Goal: Task Accomplishment & Management: Manage account settings

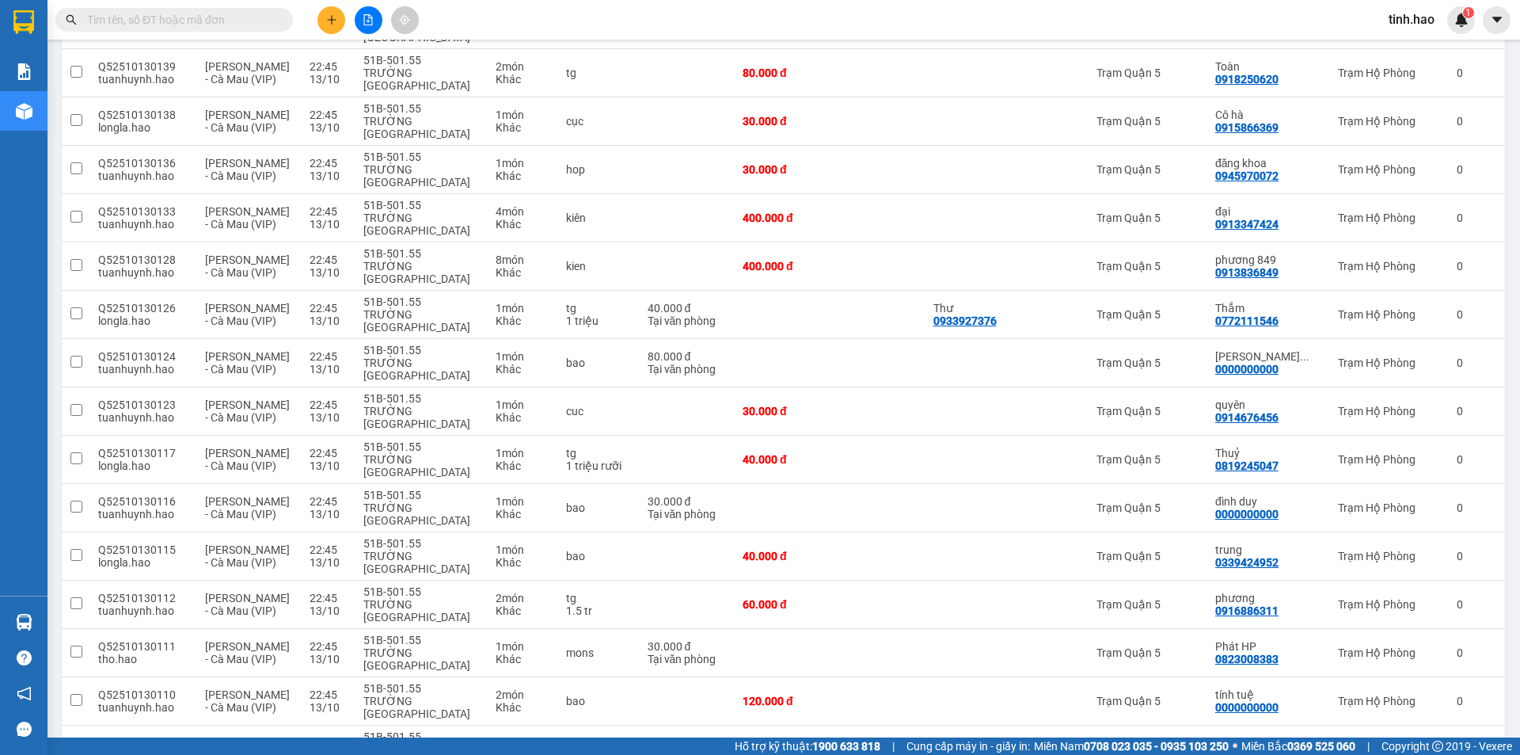
scroll to position [1584, 0]
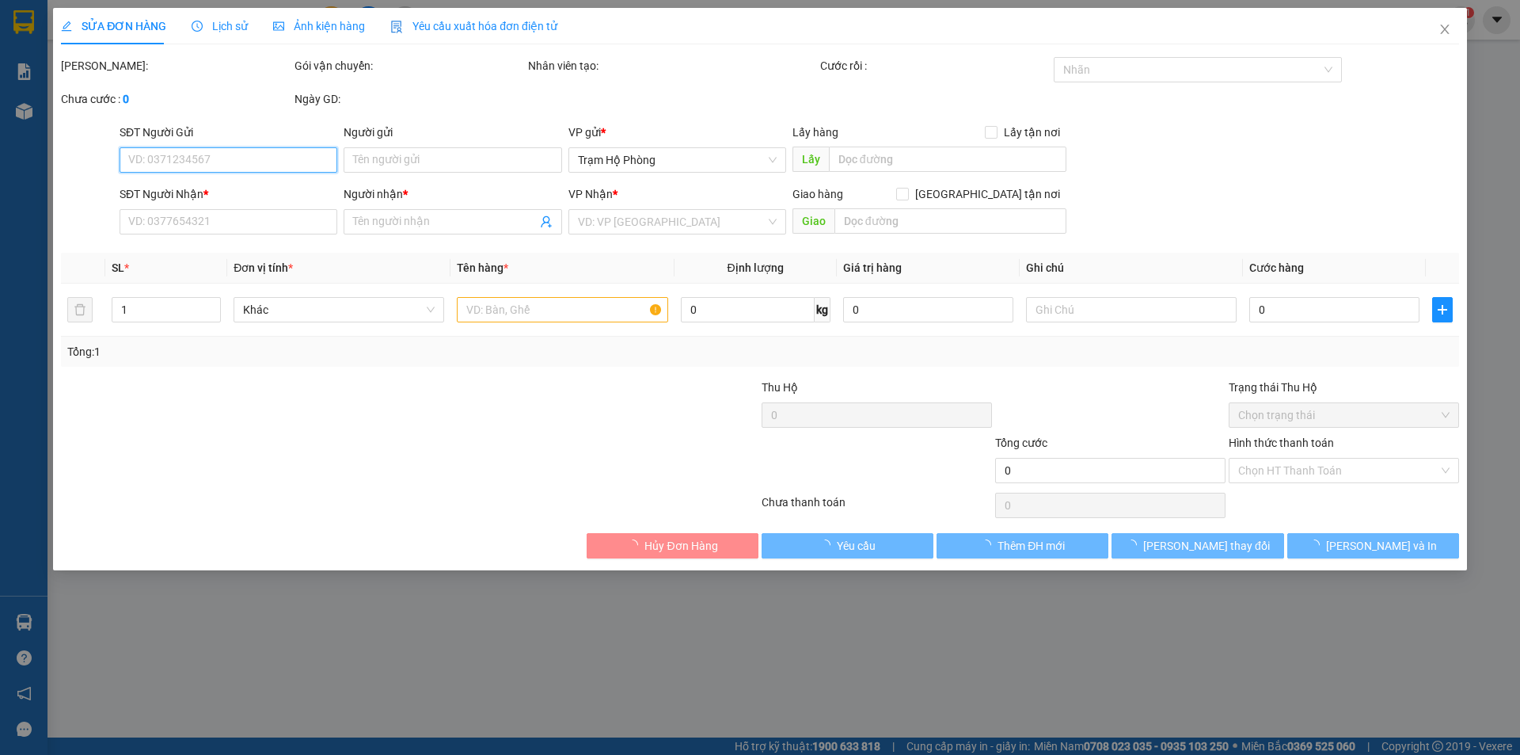
type input "0913393005"
type input "sơn ❄️"
type input "30.000"
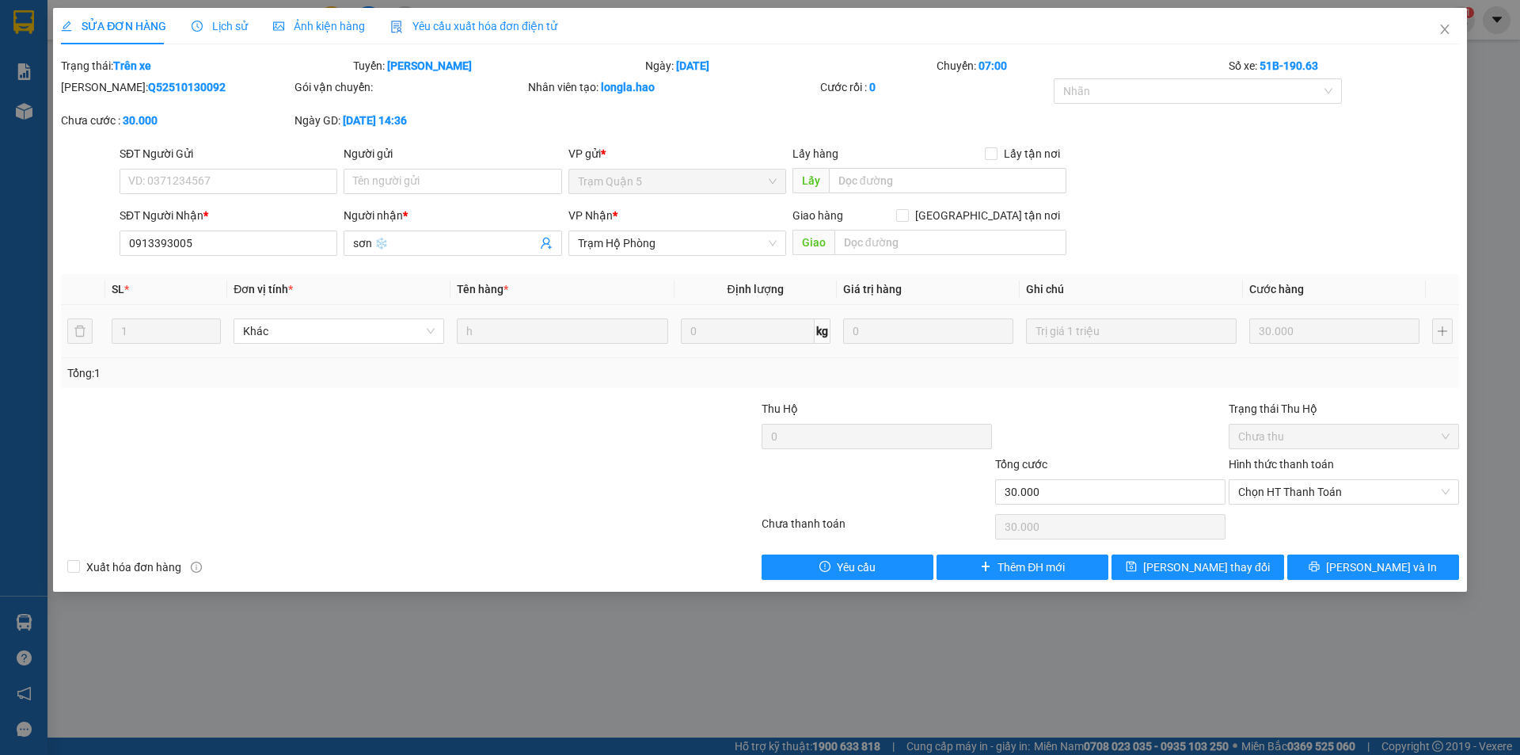
click at [235, 27] on span "Lịch sử" at bounding box center [220, 26] width 56 height 13
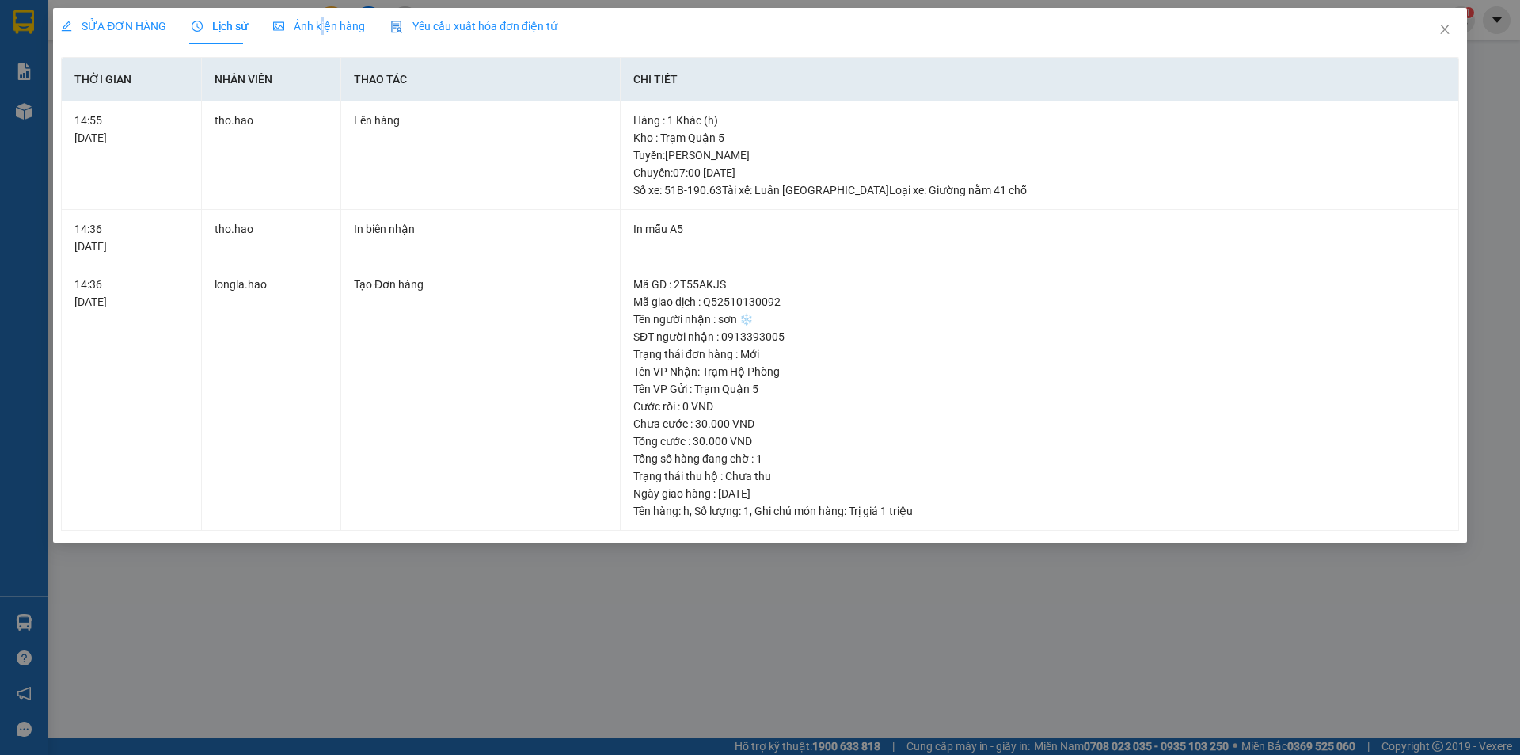
click at [321, 44] on div "SỬA ĐƠN HÀNG Lịch sử Ảnh kiện hàng Yêu cầu xuất hóa đơn điện tử Total Paid Fee …" at bounding box center [760, 269] width 1398 height 523
click at [326, 23] on span "Ảnh kiện hàng" at bounding box center [319, 26] width 92 height 13
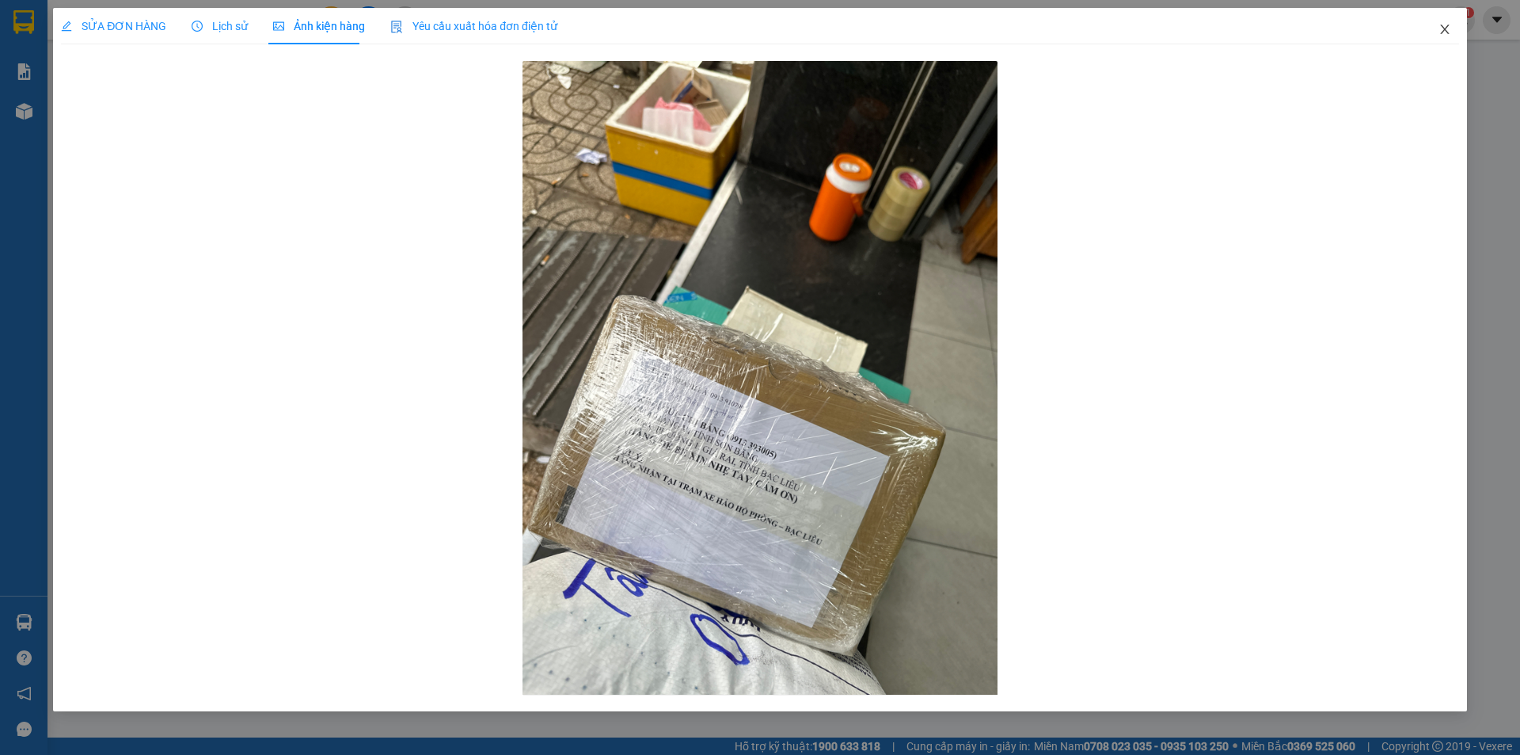
click at [1447, 32] on icon "close" at bounding box center [1444, 30] width 9 height 10
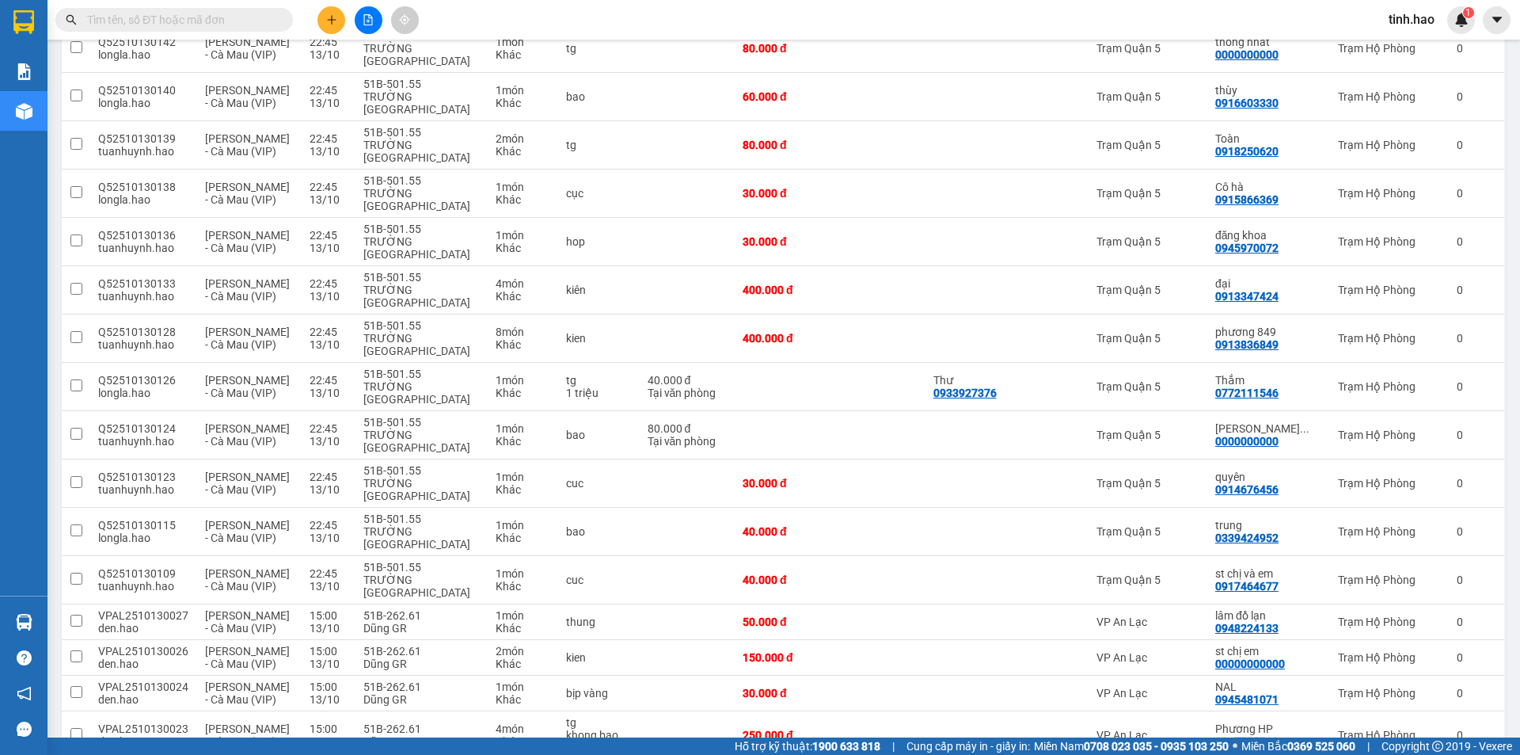
scroll to position [1387, 0]
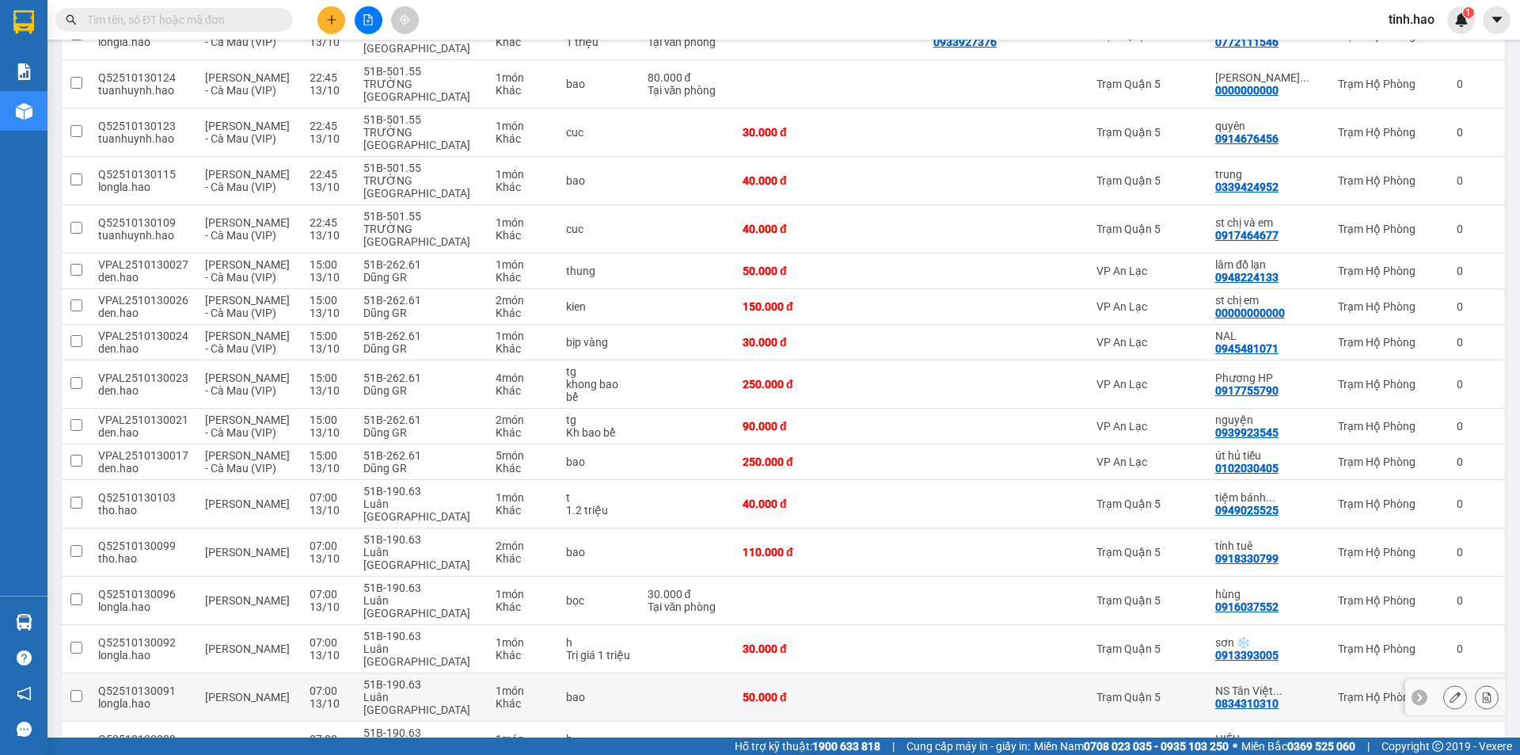
click at [1114, 673] on td "Trạm Quận 5" at bounding box center [1148, 697] width 119 height 48
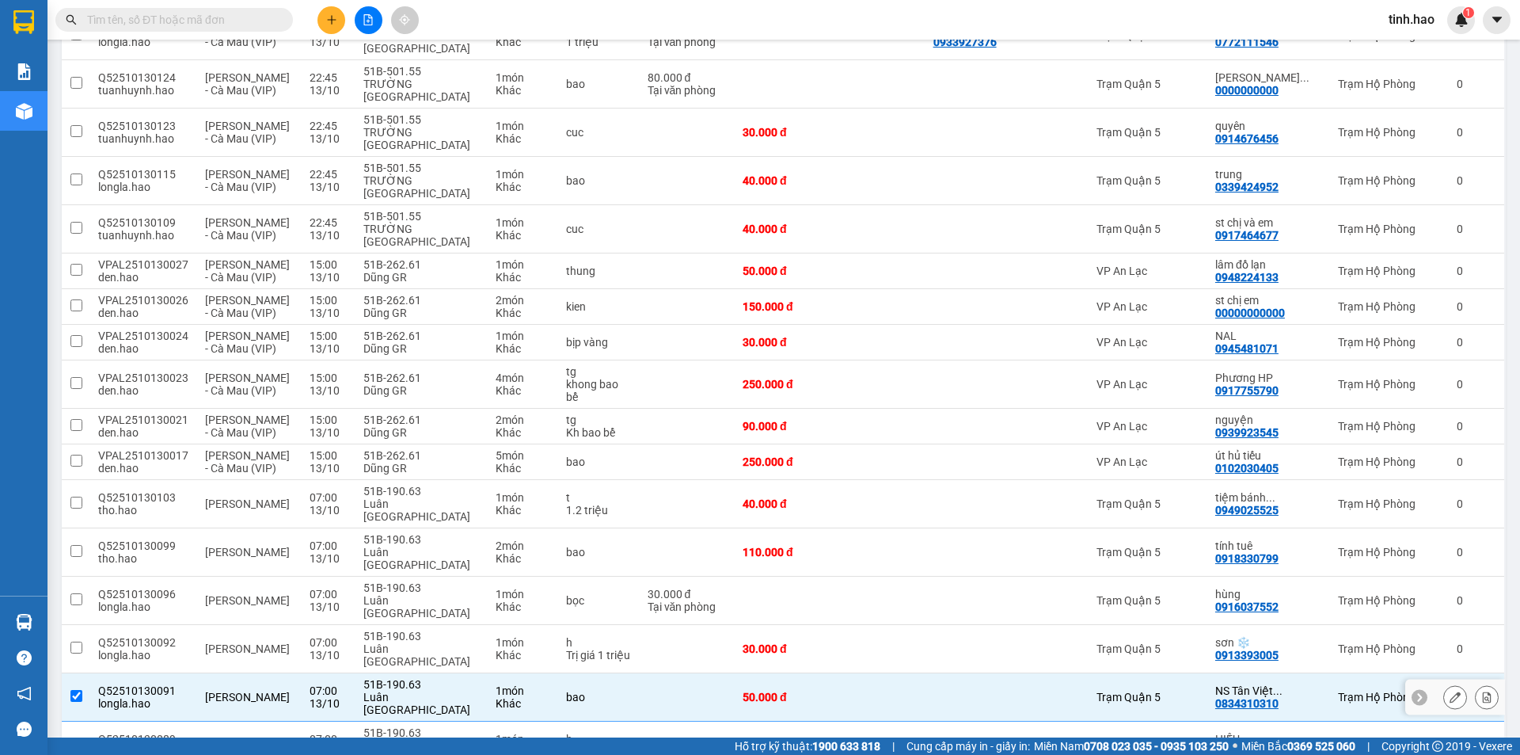
click at [1114, 673] on td "Trạm Quận 5" at bounding box center [1148, 697] width 119 height 48
checkbox input "false"
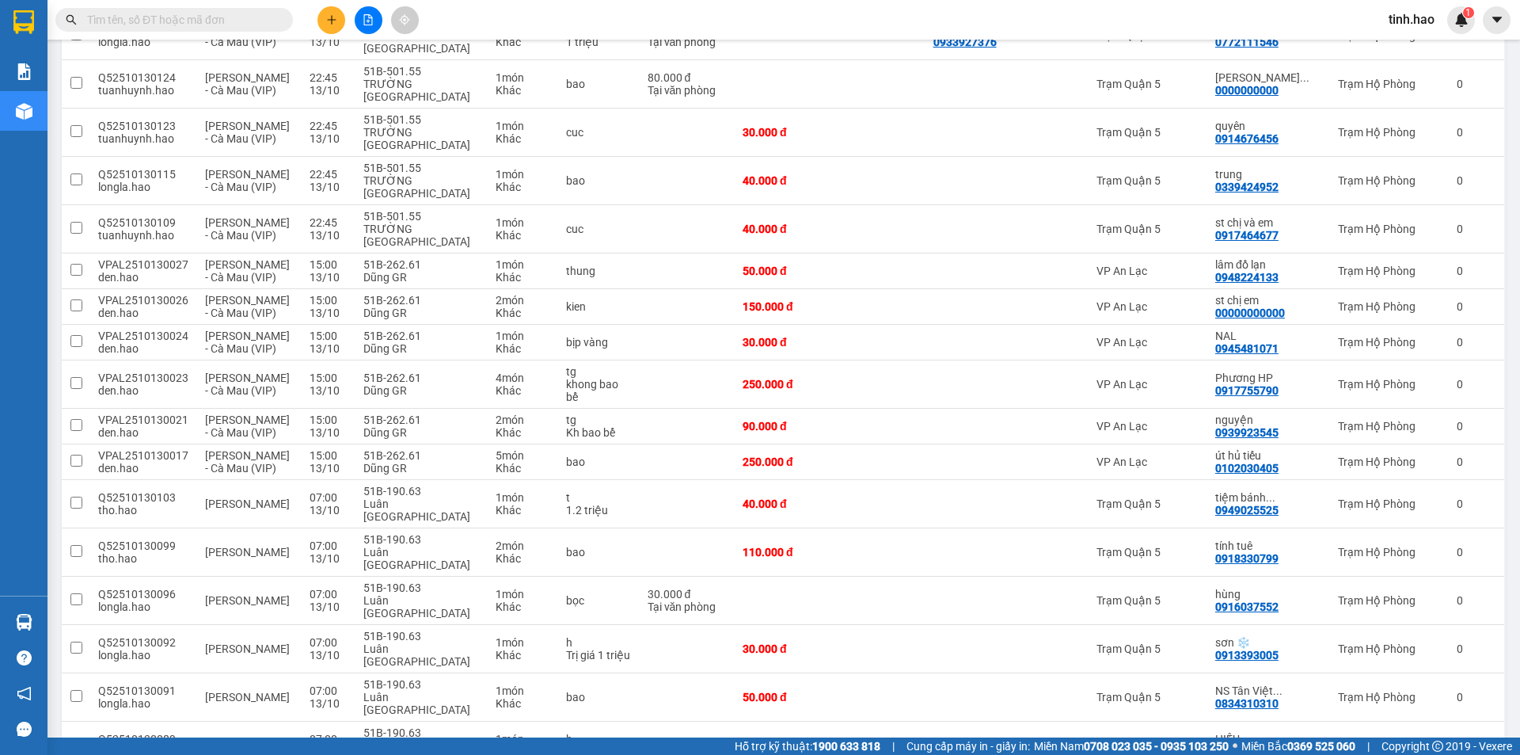
scroll to position [1308, 0]
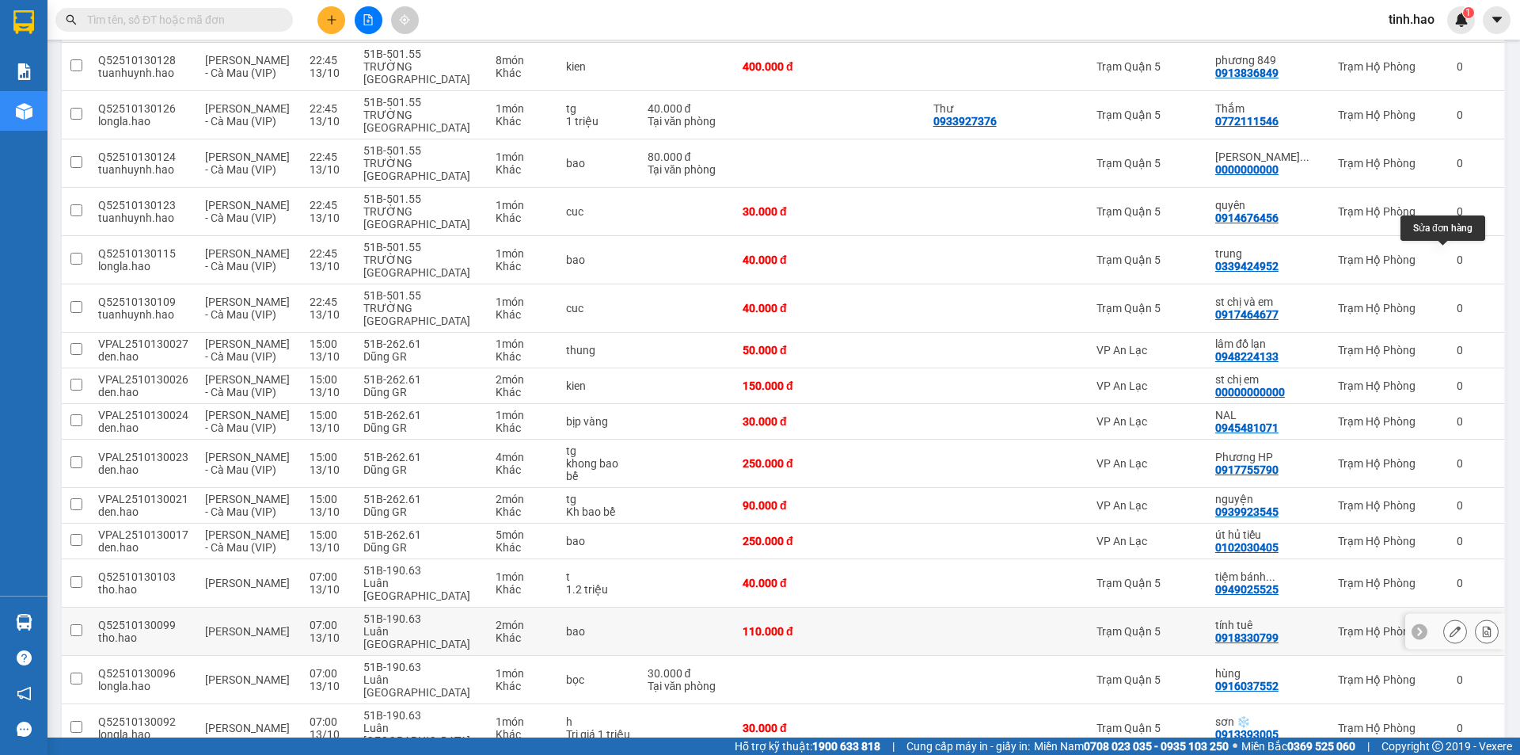
click at [1444, 618] on button at bounding box center [1455, 632] width 22 height 28
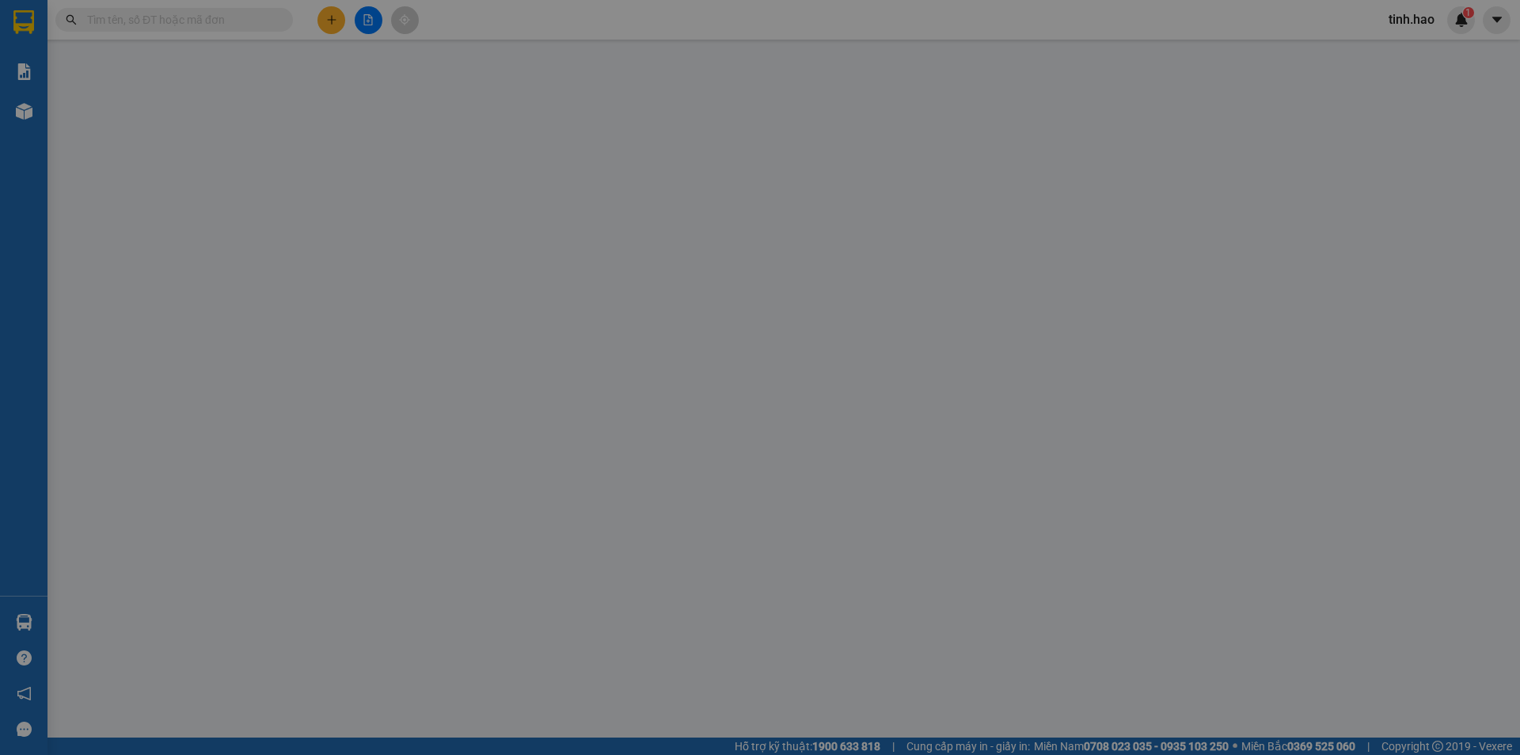
type input "0918330799"
type input "tính tuê"
type input "110.000"
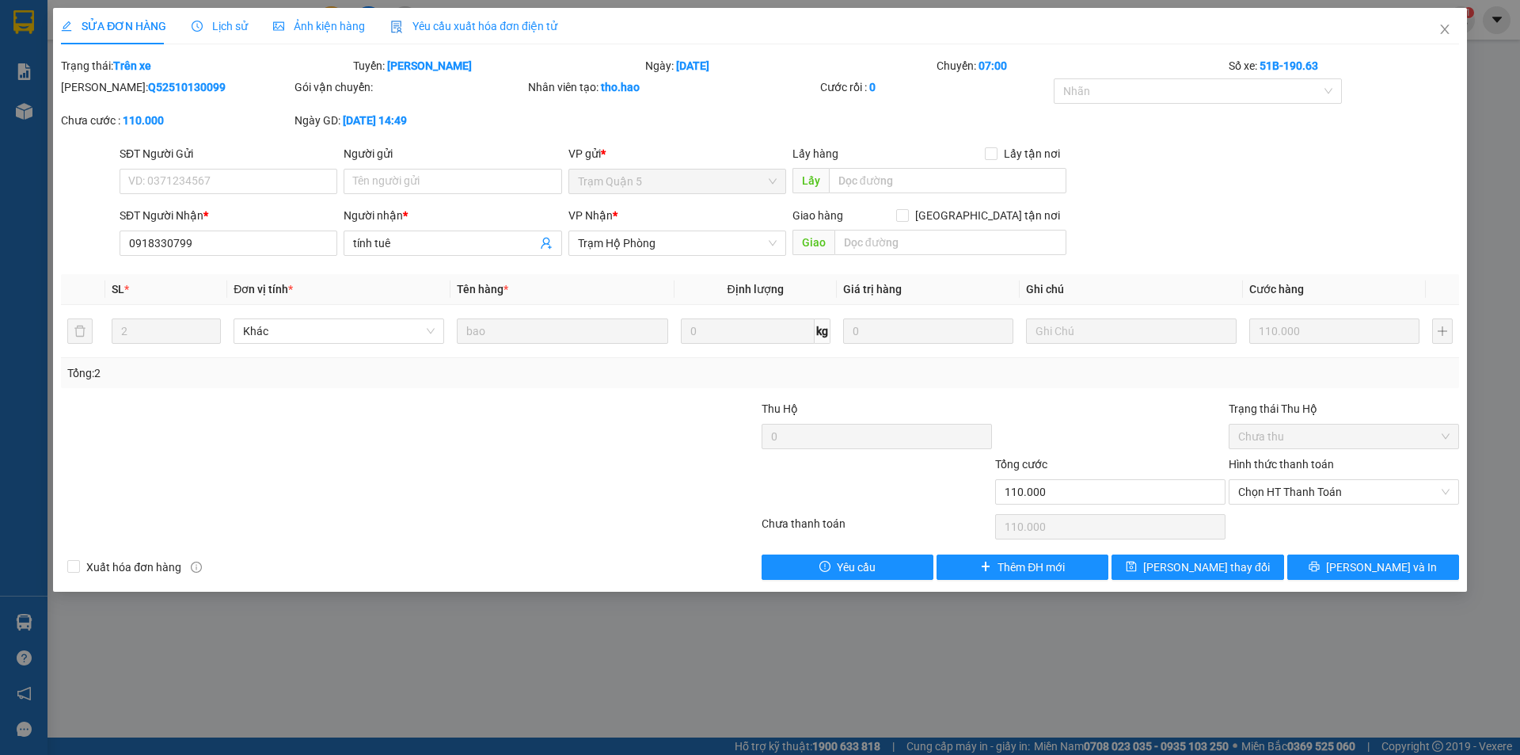
click at [341, 21] on span "Ảnh kiện hàng" at bounding box center [319, 26] width 92 height 13
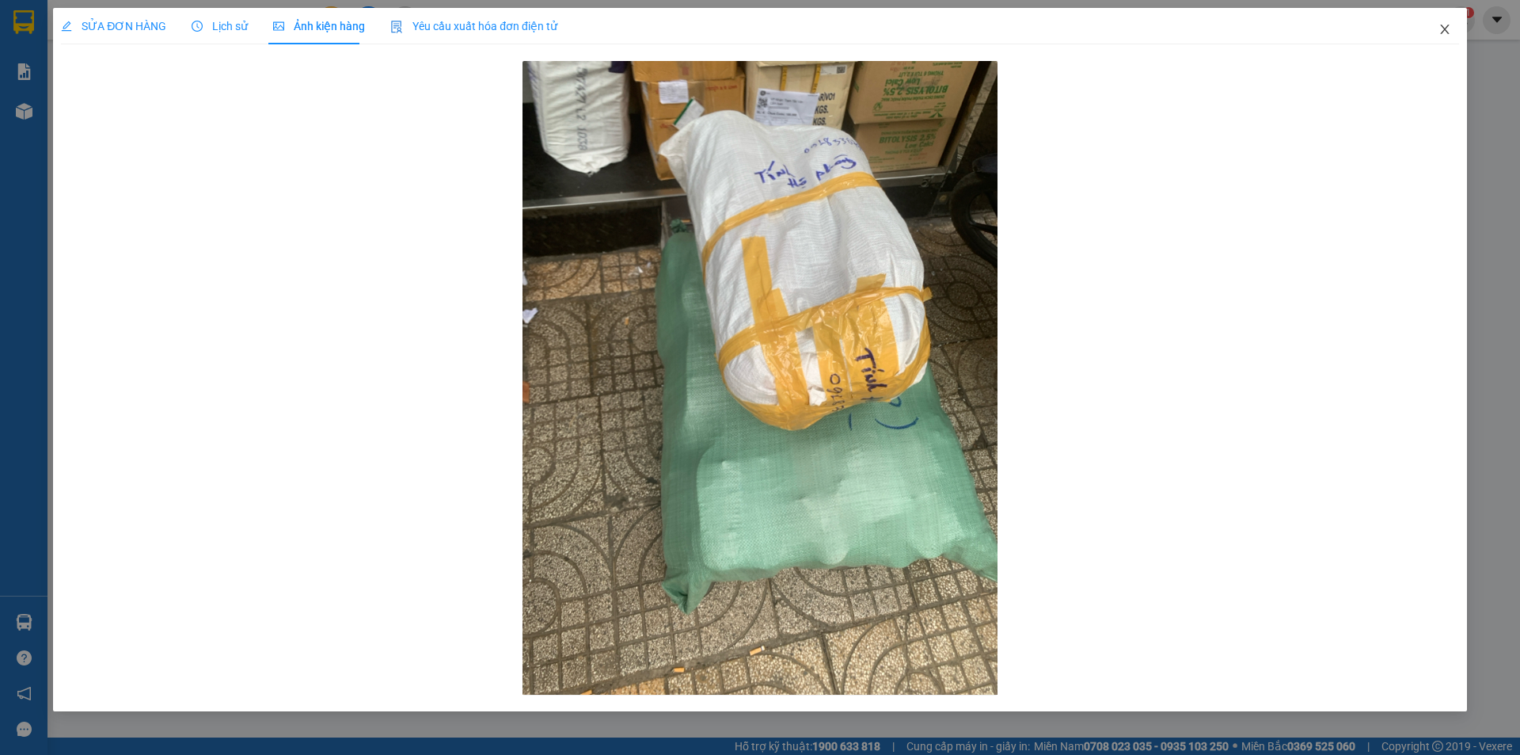
click at [1444, 34] on icon "close" at bounding box center [1445, 29] width 13 height 13
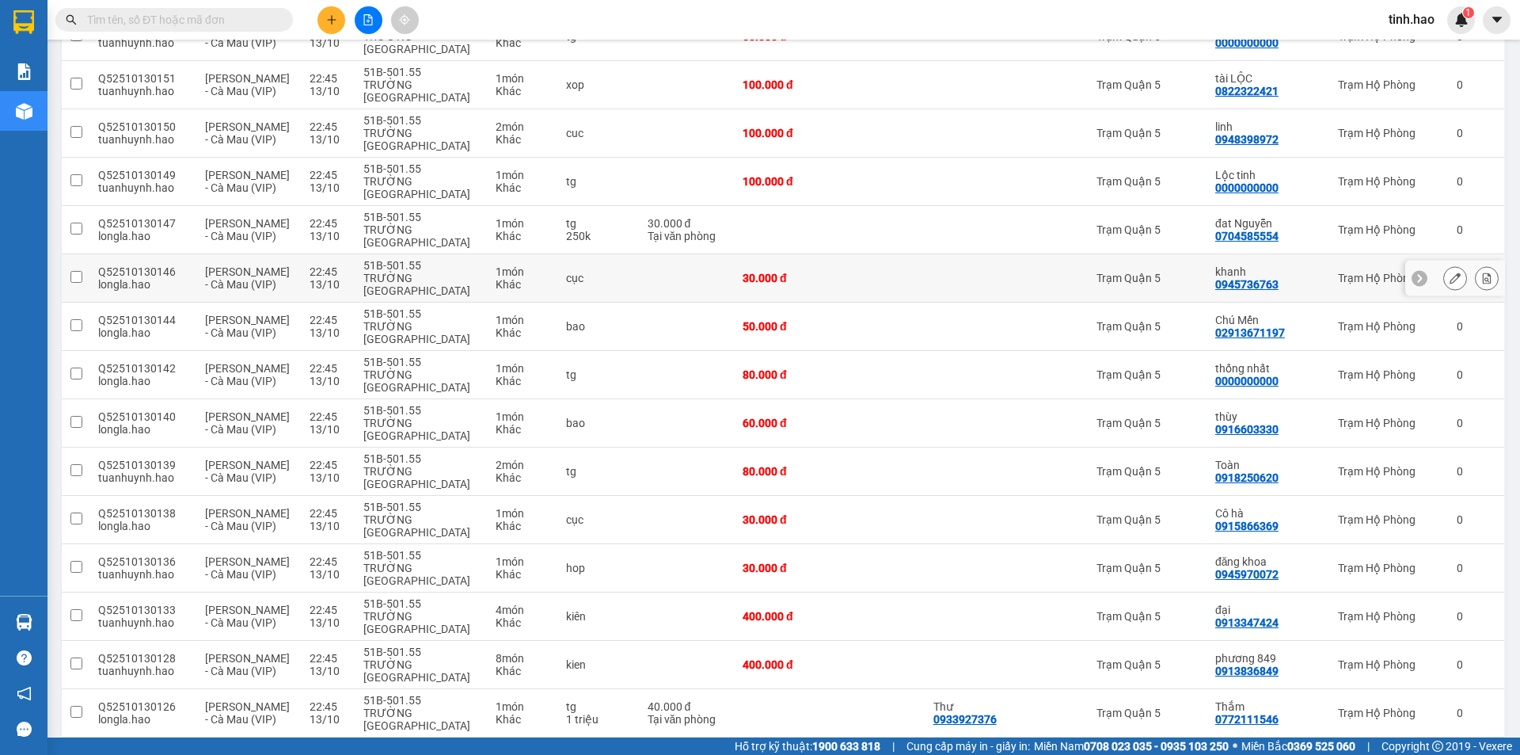
scroll to position [713, 0]
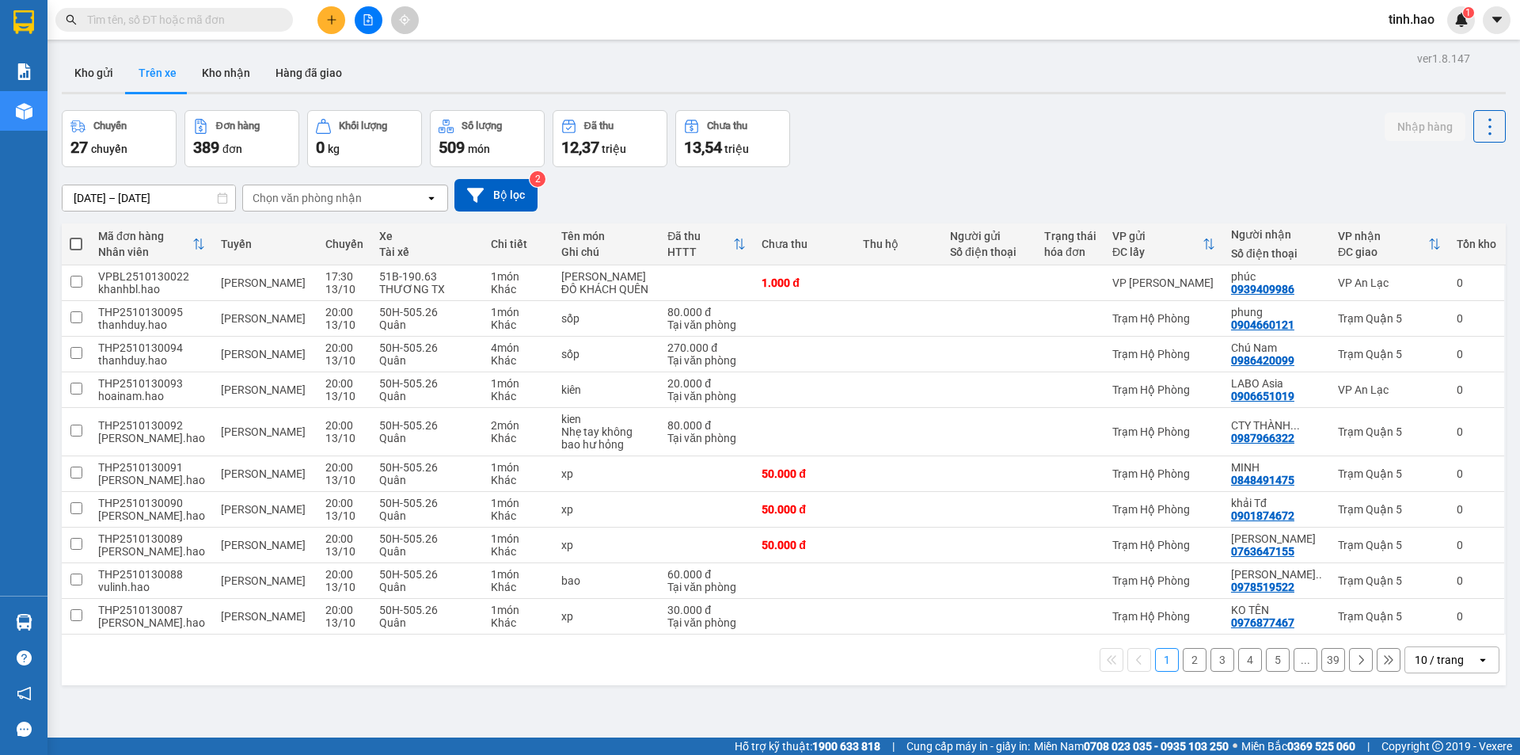
click at [1420, 667] on div "10 / trang" at bounding box center [1439, 660] width 49 height 16
click at [1428, 632] on span "100 / trang" at bounding box center [1434, 638] width 57 height 16
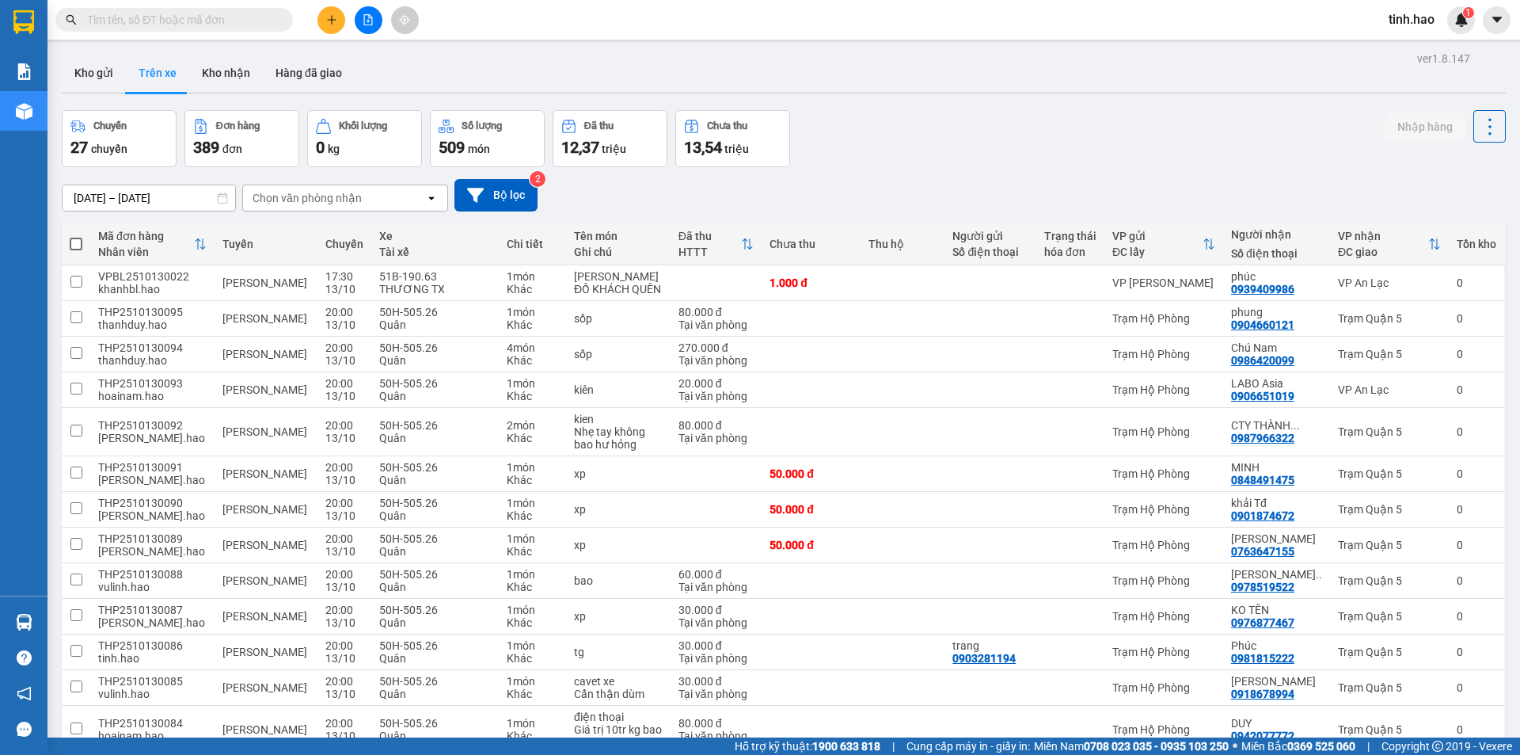
click at [327, 192] on div "Chọn văn phòng nhận" at bounding box center [307, 198] width 109 height 16
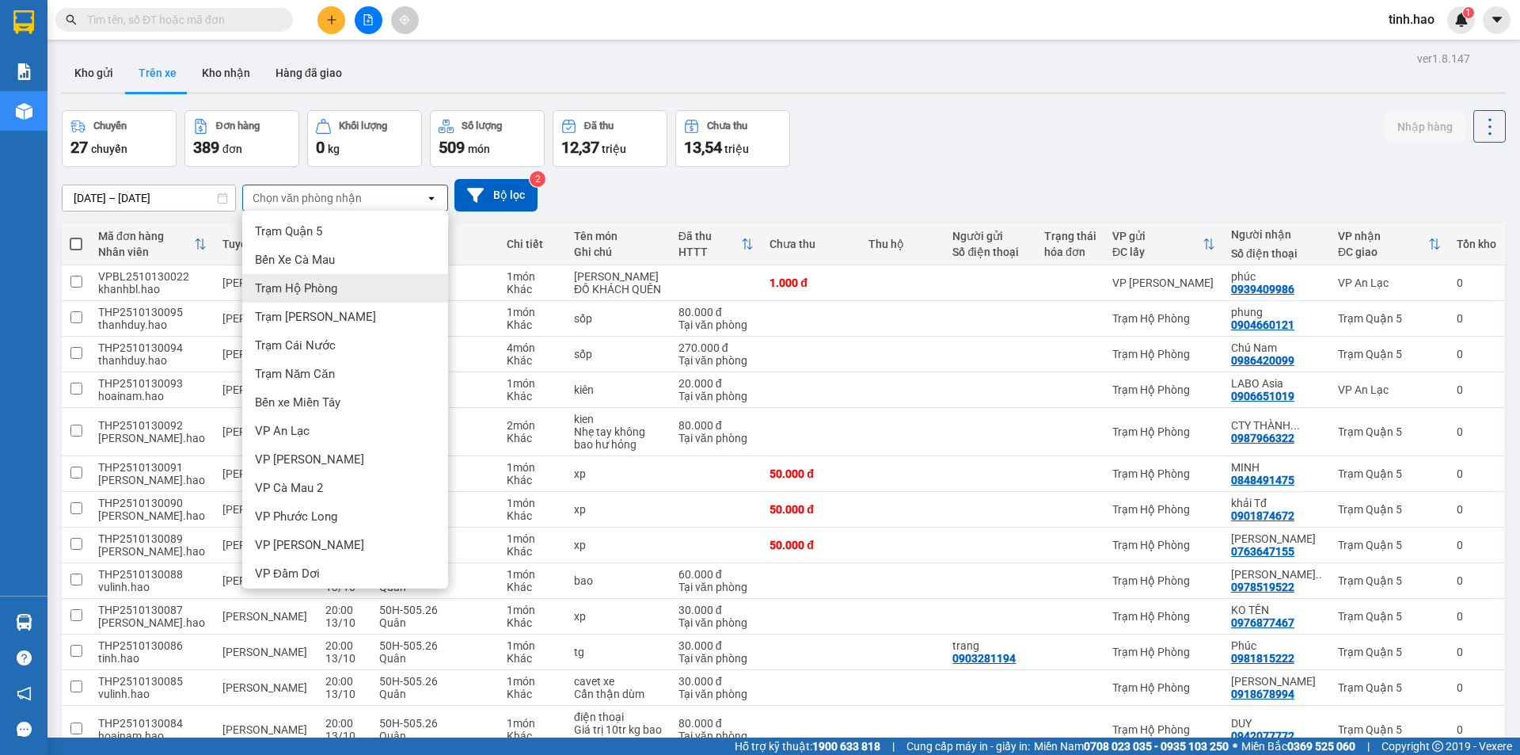
click at [284, 276] on div "Trạm Hộ Phòng" at bounding box center [345, 288] width 206 height 29
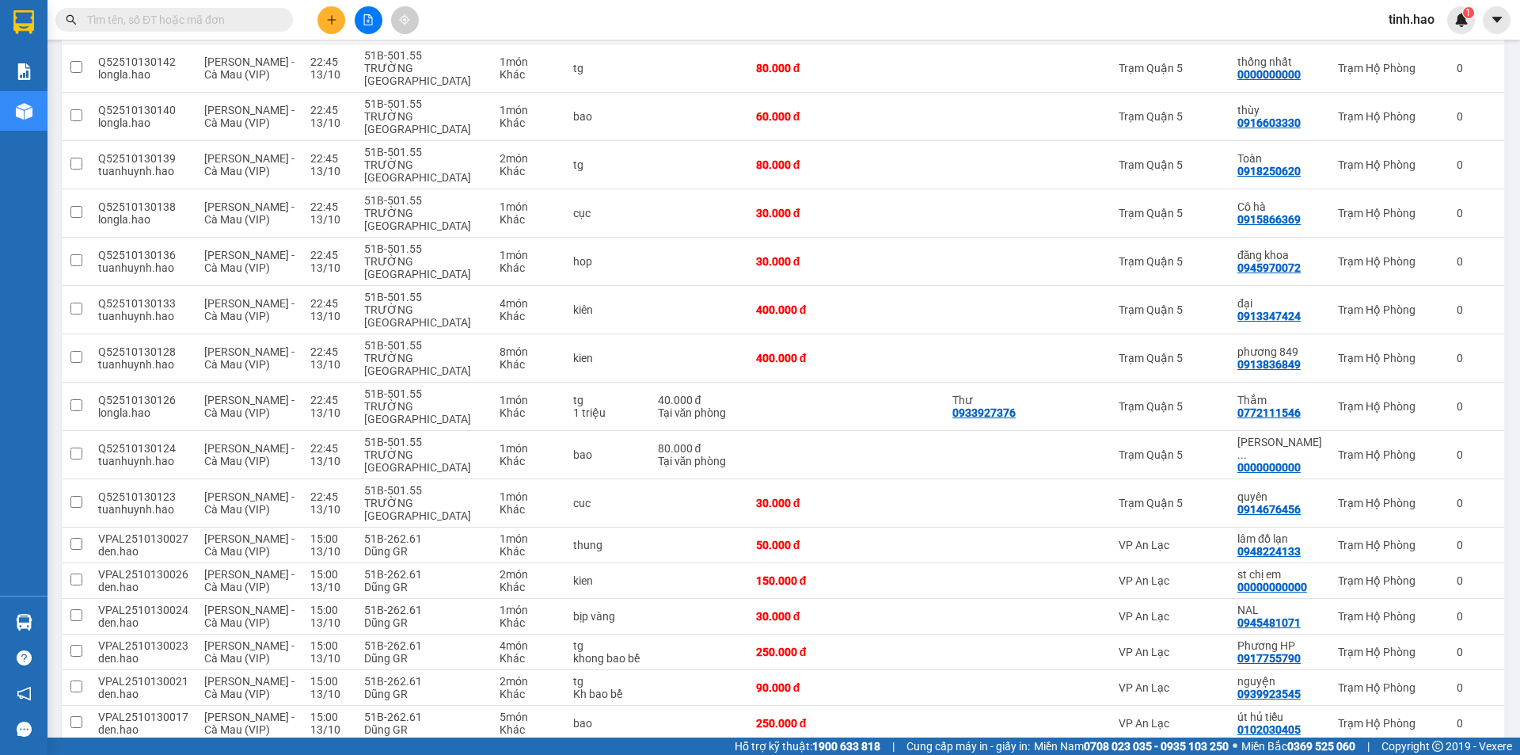
scroll to position [1102, 0]
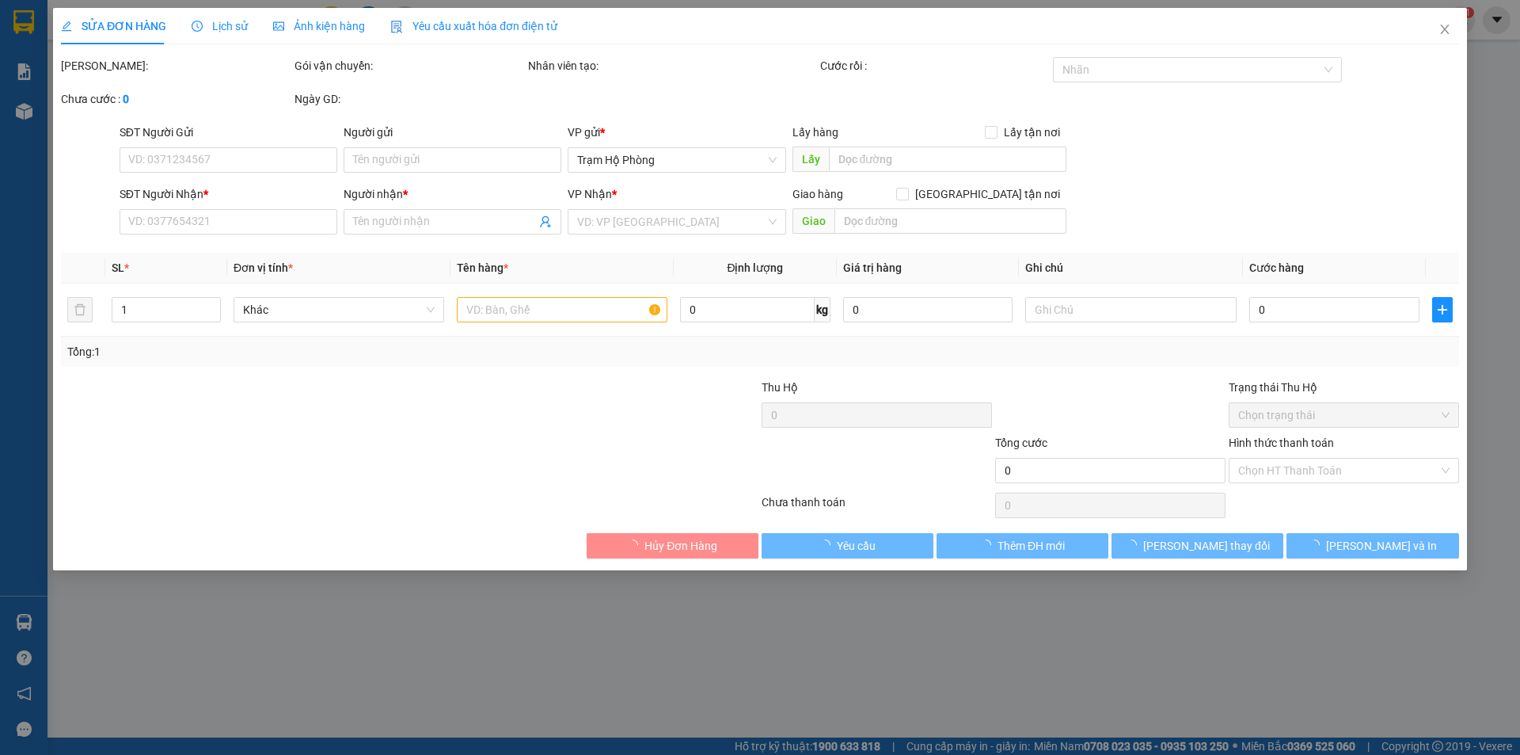
type input "0852886252"
type input "Cửa Hàng TTNT Gia Tộc"
type input "30.000"
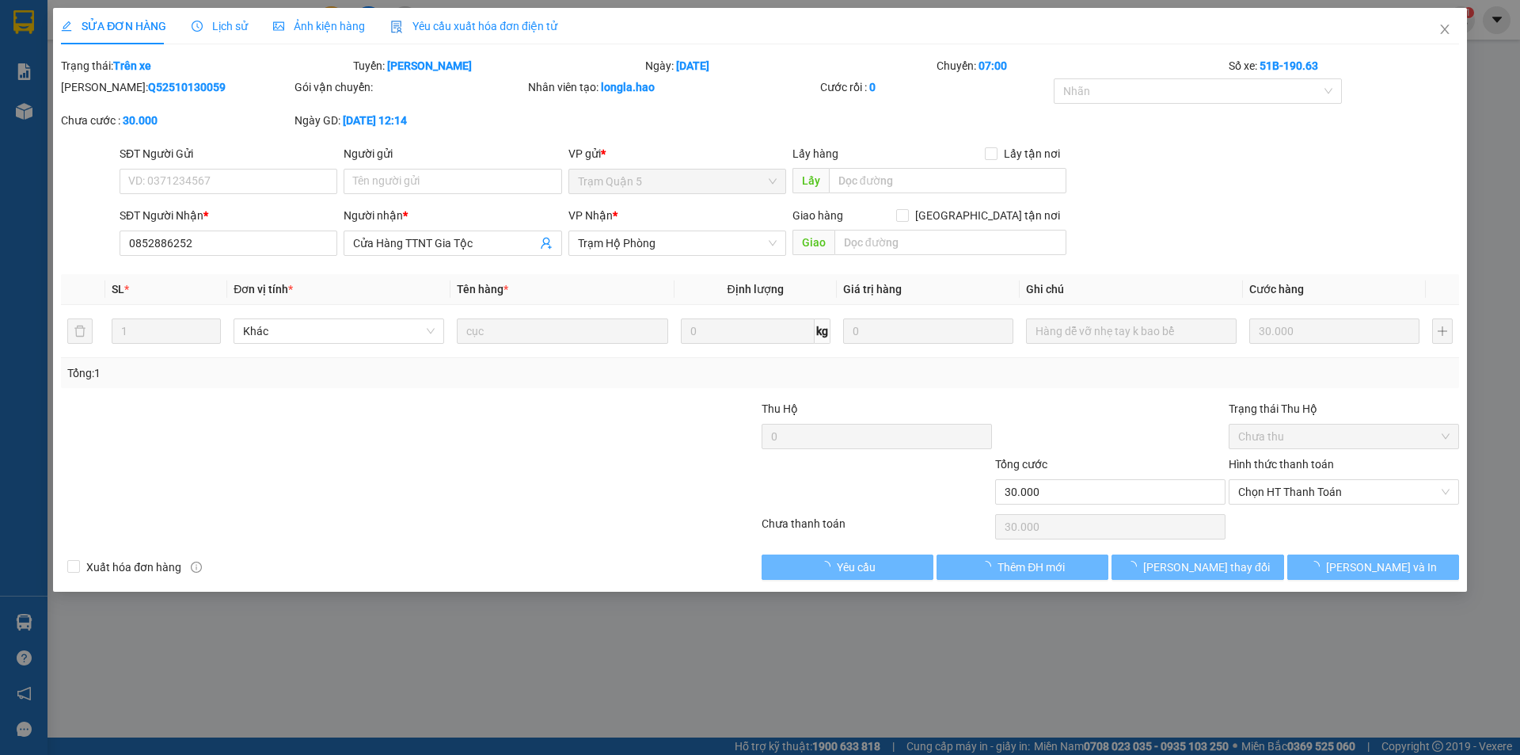
click at [312, 13] on div "Ảnh kiện hàng" at bounding box center [319, 26] width 92 height 36
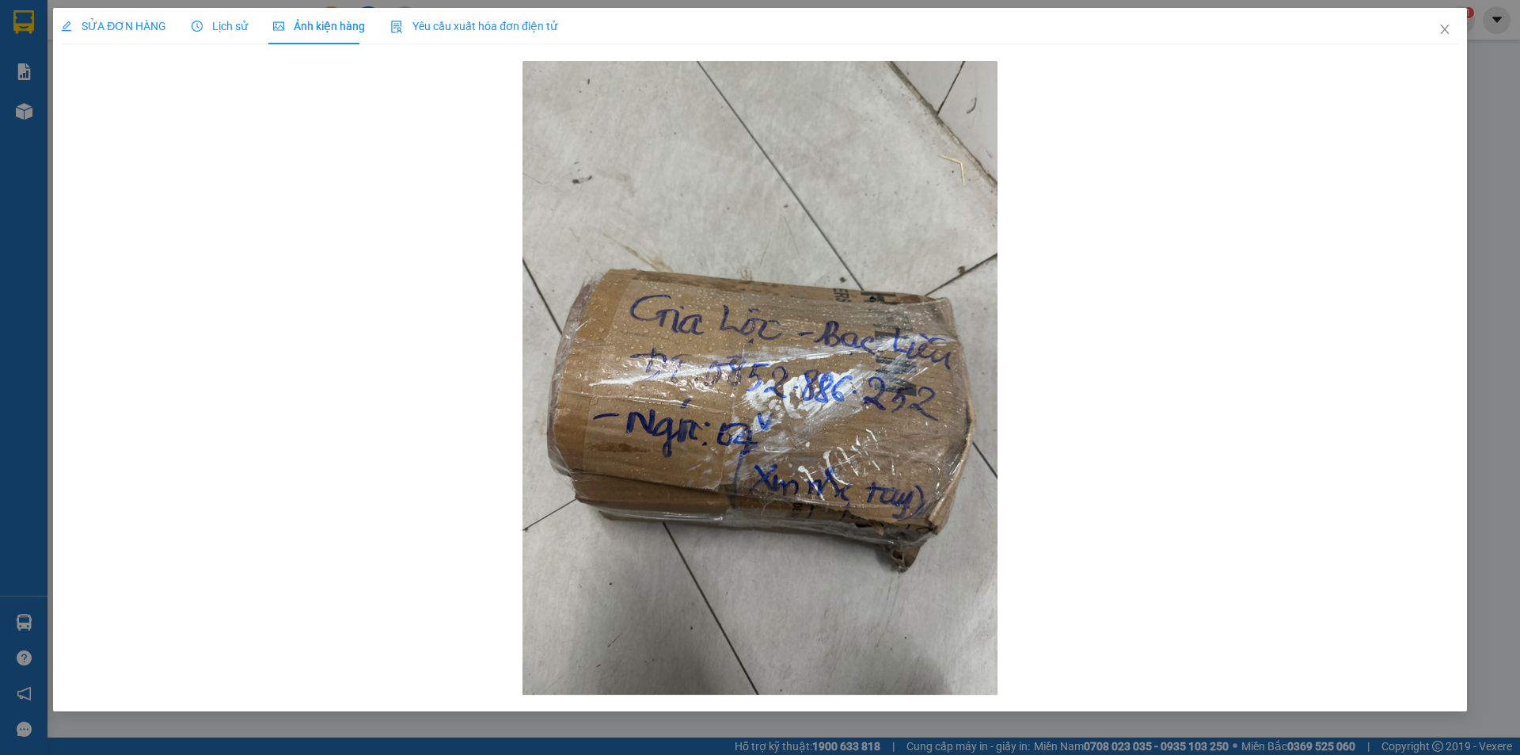
click at [143, 20] on span "SỬA ĐƠN HÀNG" at bounding box center [113, 26] width 105 height 13
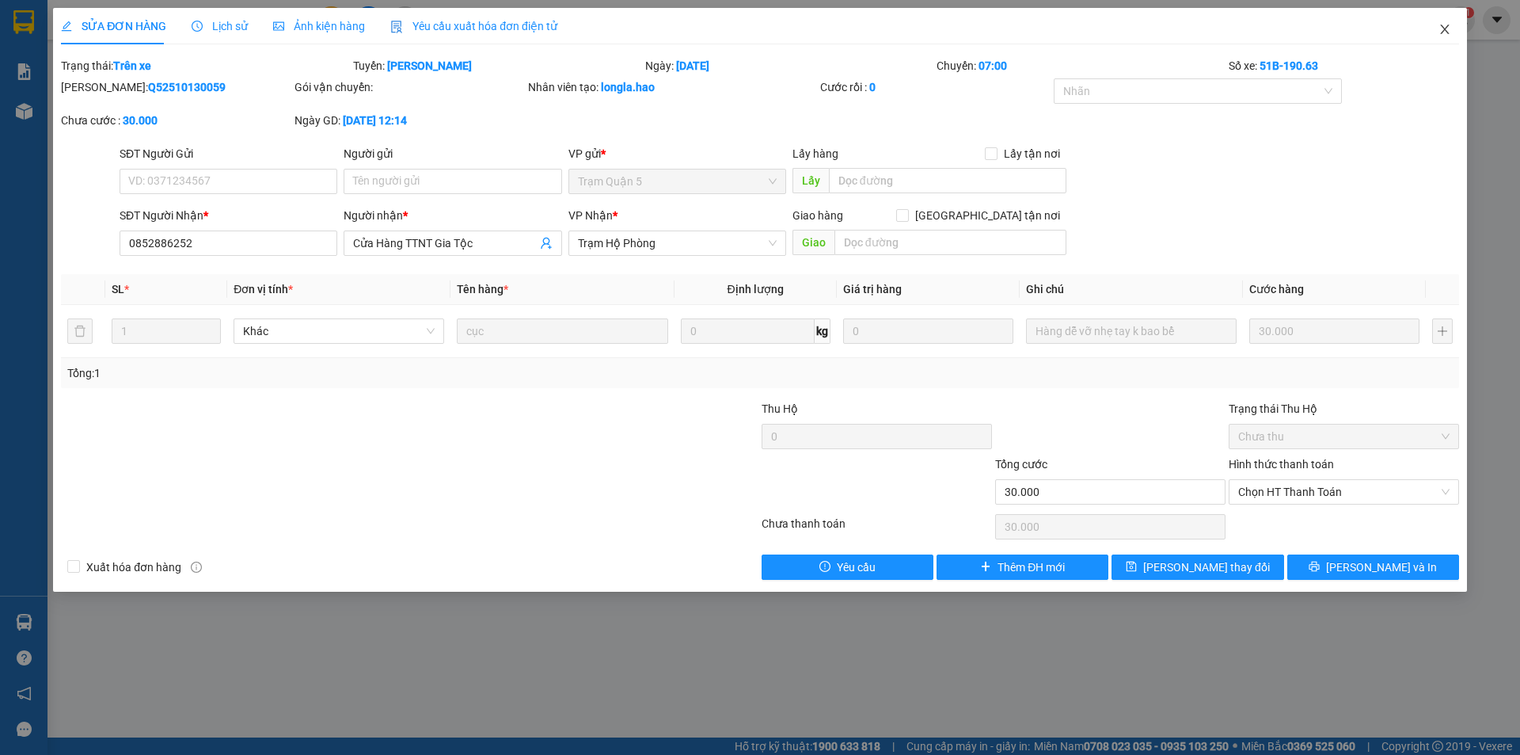
click at [1448, 25] on icon "close" at bounding box center [1445, 29] width 13 height 13
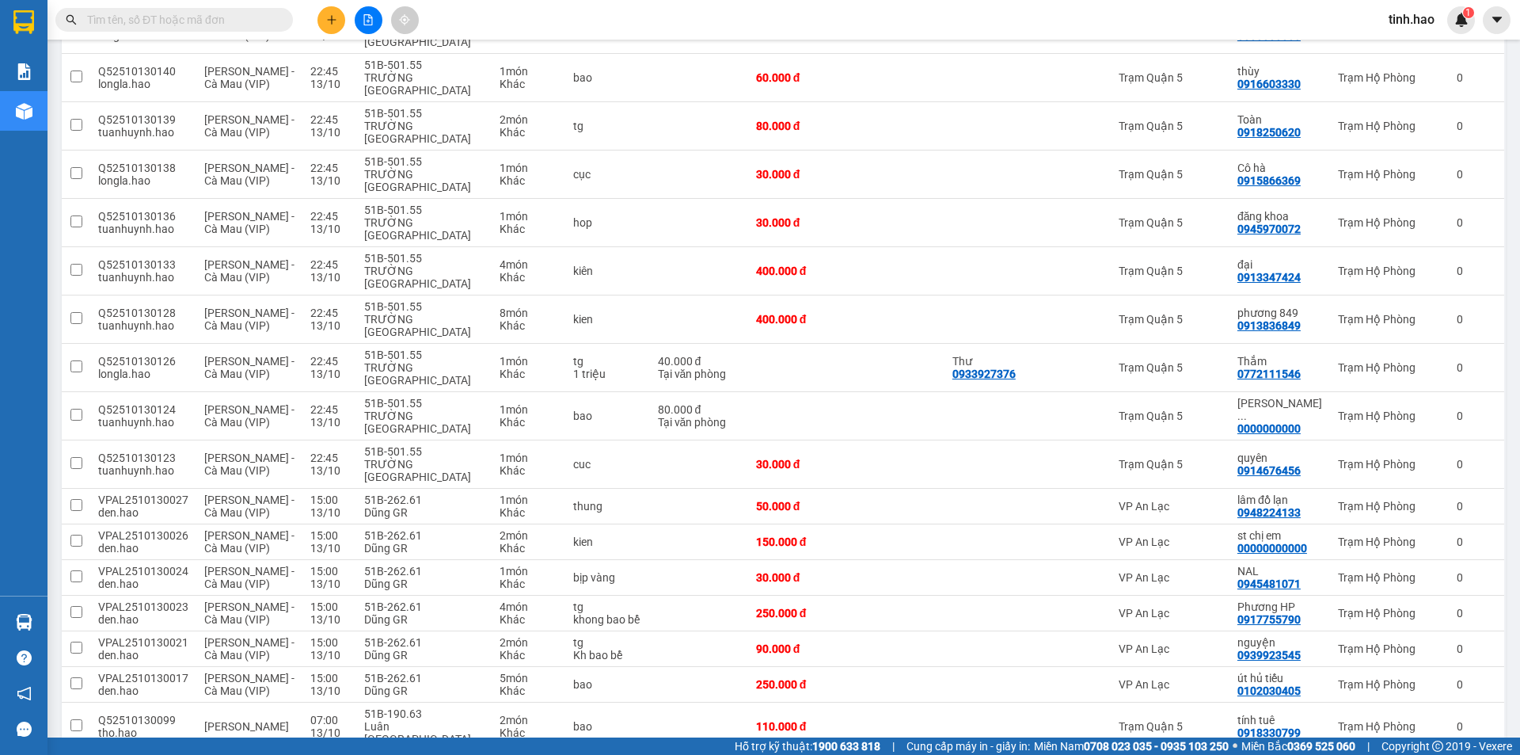
scroll to position [1102, 0]
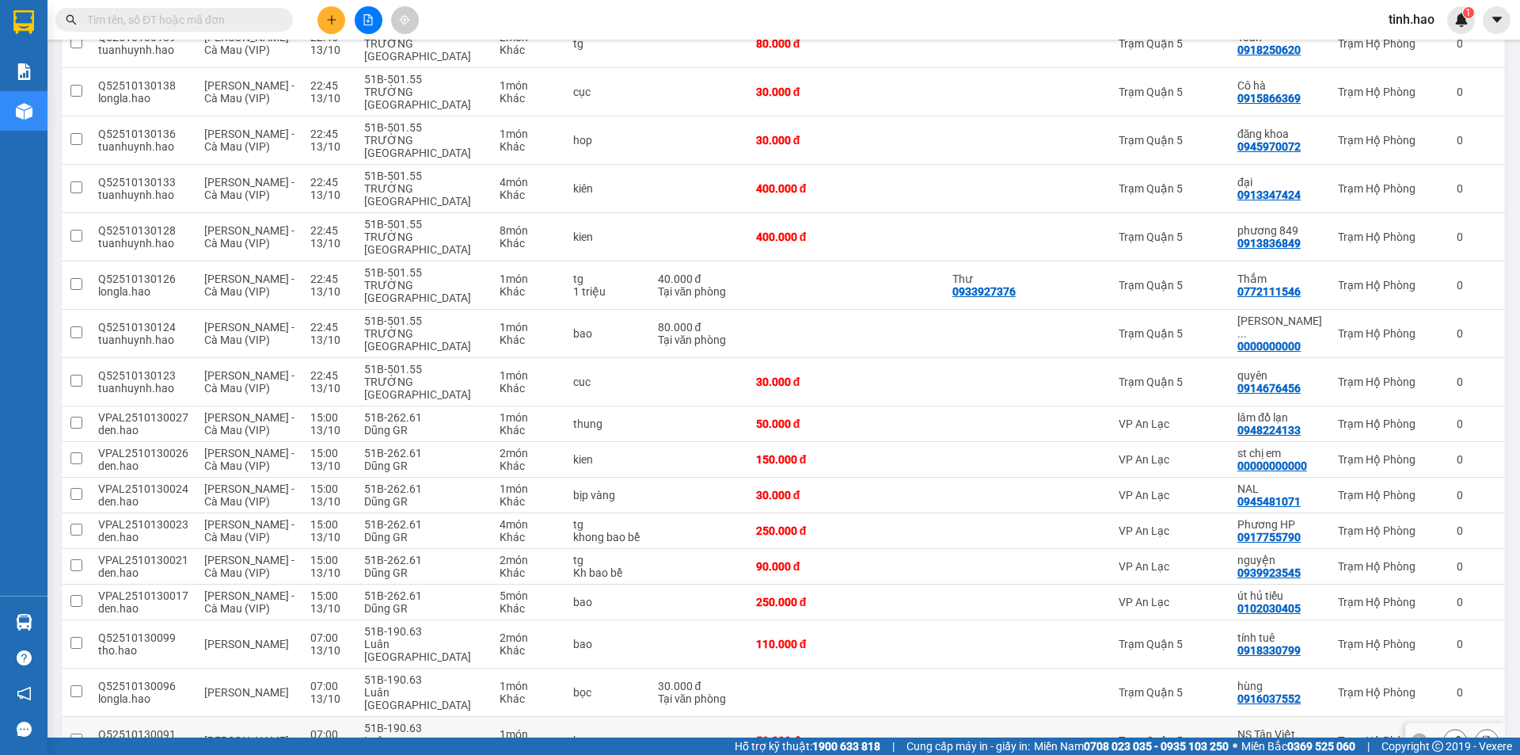
click at [1212, 734] on div "Trạm Quận 5" at bounding box center [1170, 740] width 103 height 13
checkbox input "true"
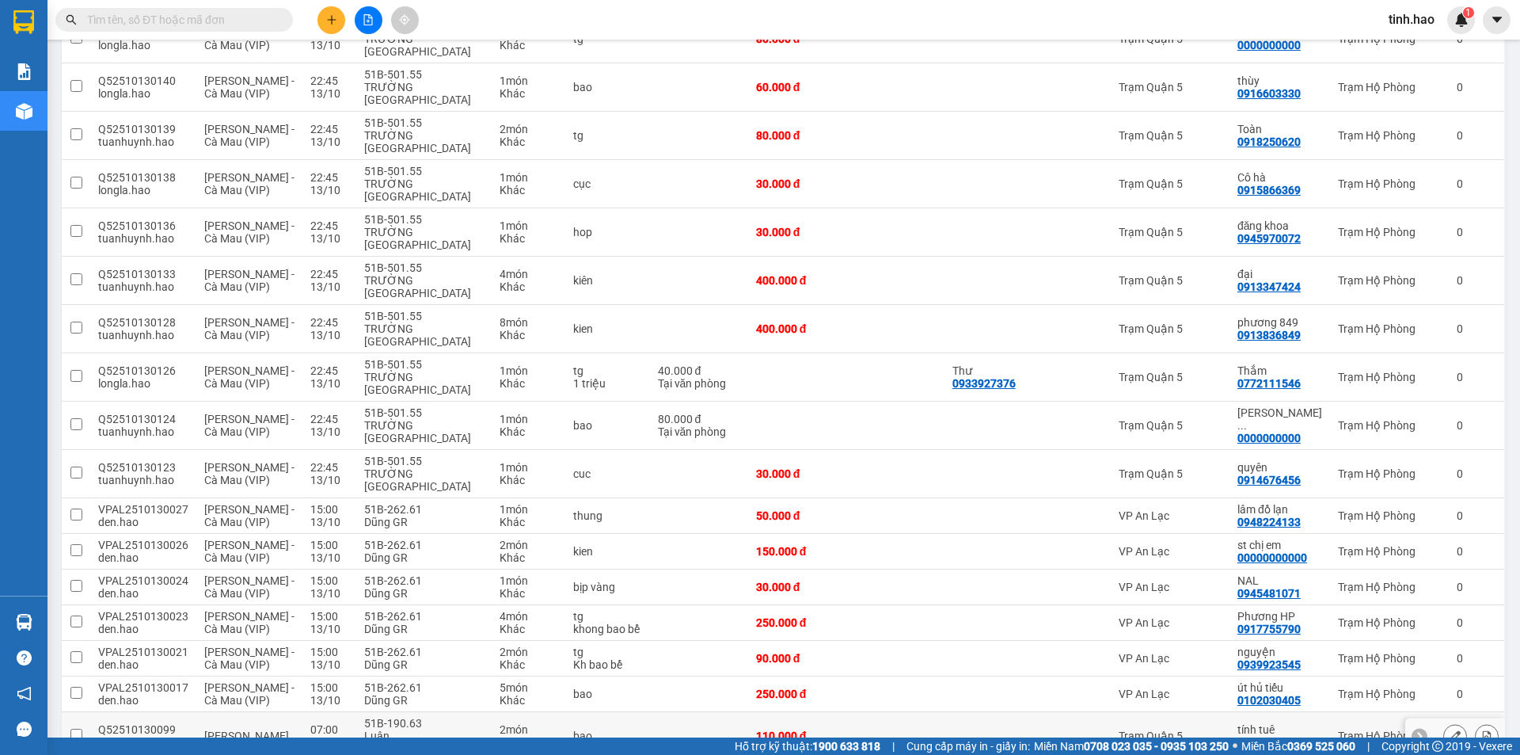
scroll to position [944, 0]
